Goal: Task Accomplishment & Management: Manage account settings

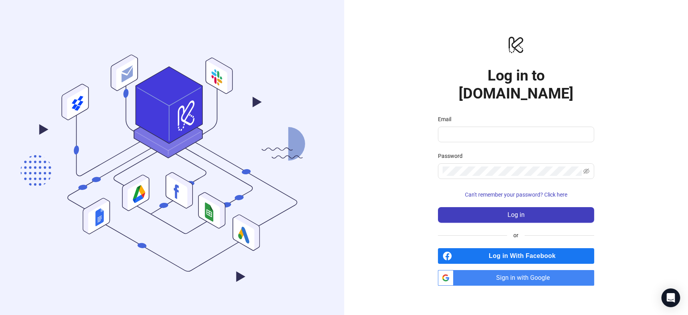
click at [500, 270] on span "Sign in with Google" at bounding box center [526, 278] width 138 height 16
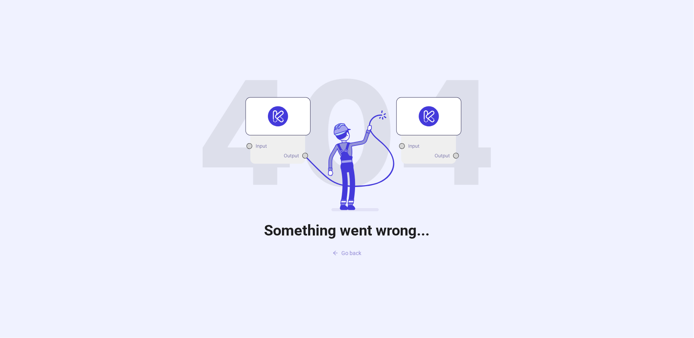
click at [348, 256] on button "Go back" at bounding box center [347, 253] width 41 height 13
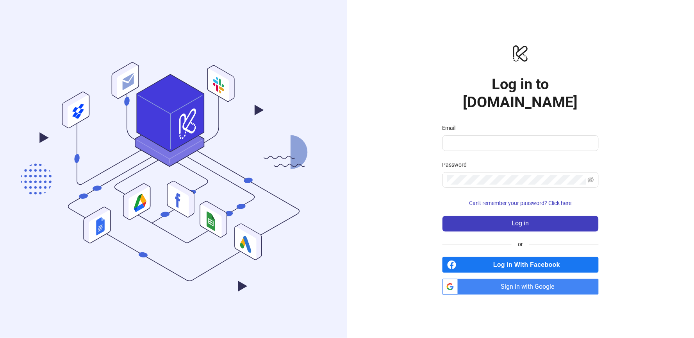
click at [483, 257] on span "Log in With Facebook" at bounding box center [529, 265] width 139 height 16
click at [481, 279] on span "Sign in with Google" at bounding box center [530, 287] width 138 height 16
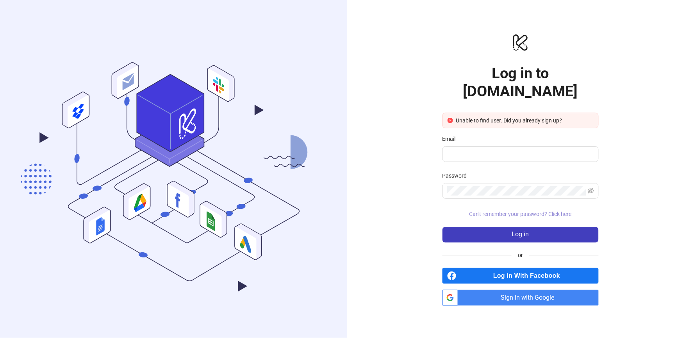
click at [554, 211] on span "Can't remember your password? Click here" at bounding box center [521, 214] width 102 height 6
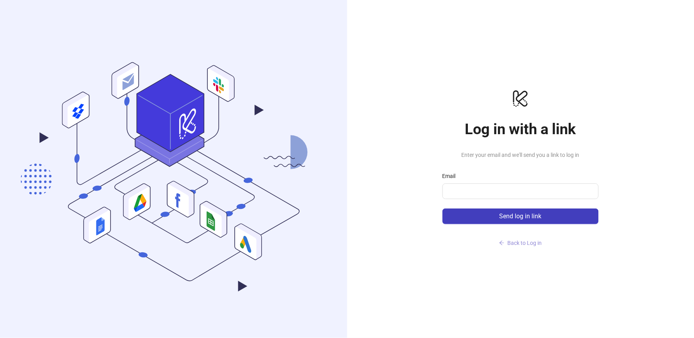
click at [509, 245] on span "Back to Log in" at bounding box center [525, 243] width 34 height 6
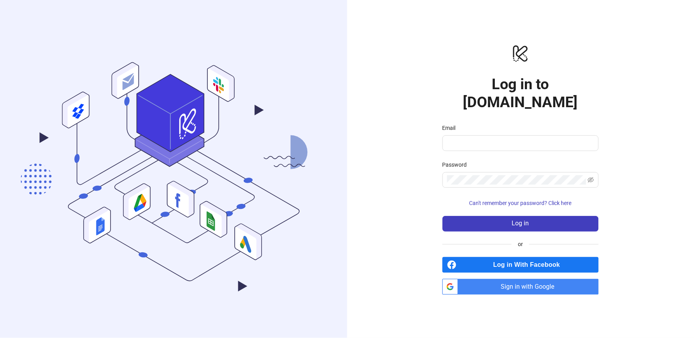
click at [148, 118] on polygon at bounding box center [170, 112] width 67 height 77
